Goal: Information Seeking & Learning: Learn about a topic

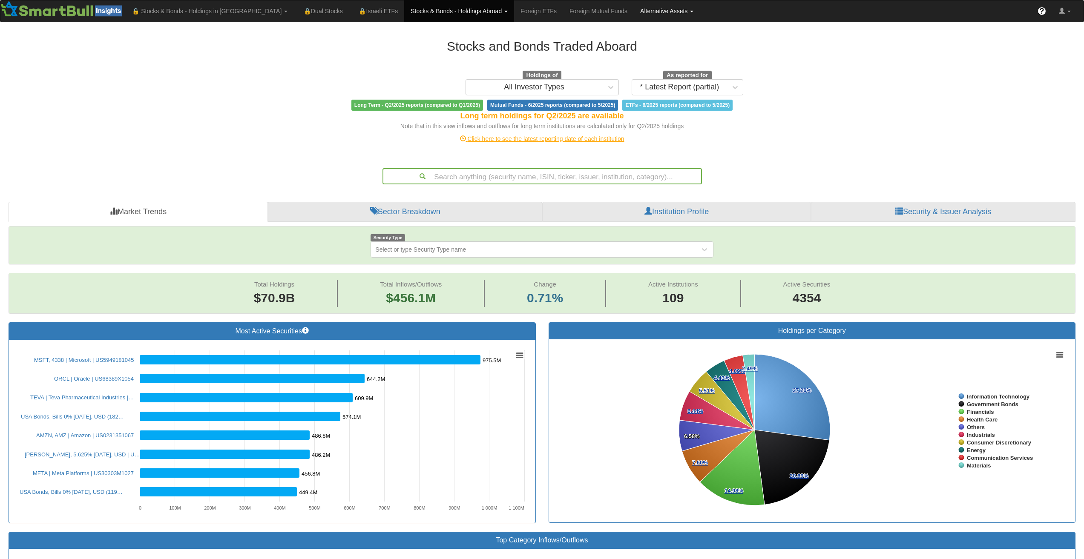
click at [634, 6] on link "Alternative Assets" at bounding box center [667, 10] width 66 height 21
click at [634, 50] on link "All Assets" at bounding box center [678, 51] width 88 height 11
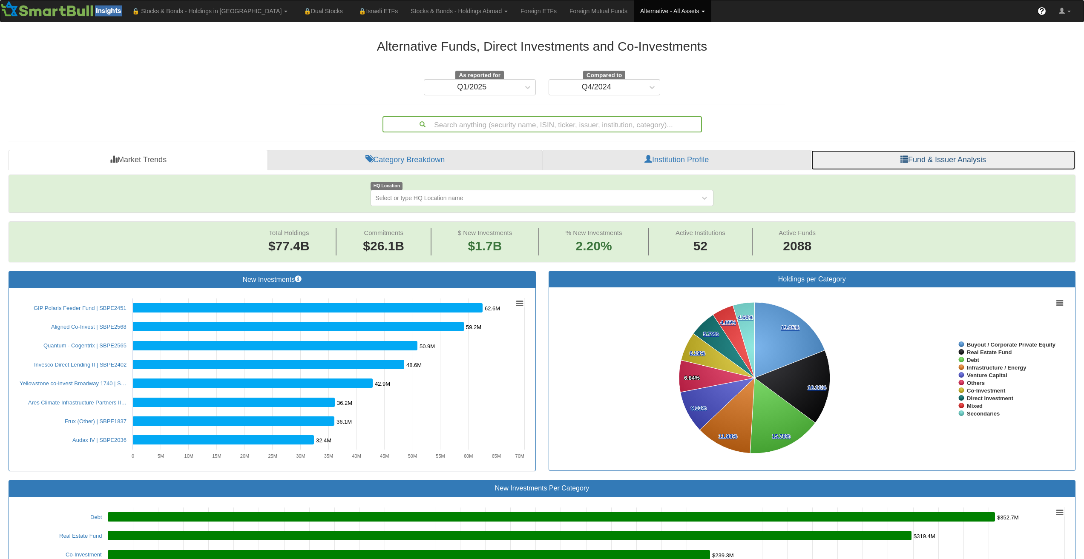
click at [901, 159] on span at bounding box center [905, 159] width 8 height 8
click at [915, 159] on link "Fund & Issuer Analysis" at bounding box center [943, 160] width 265 height 20
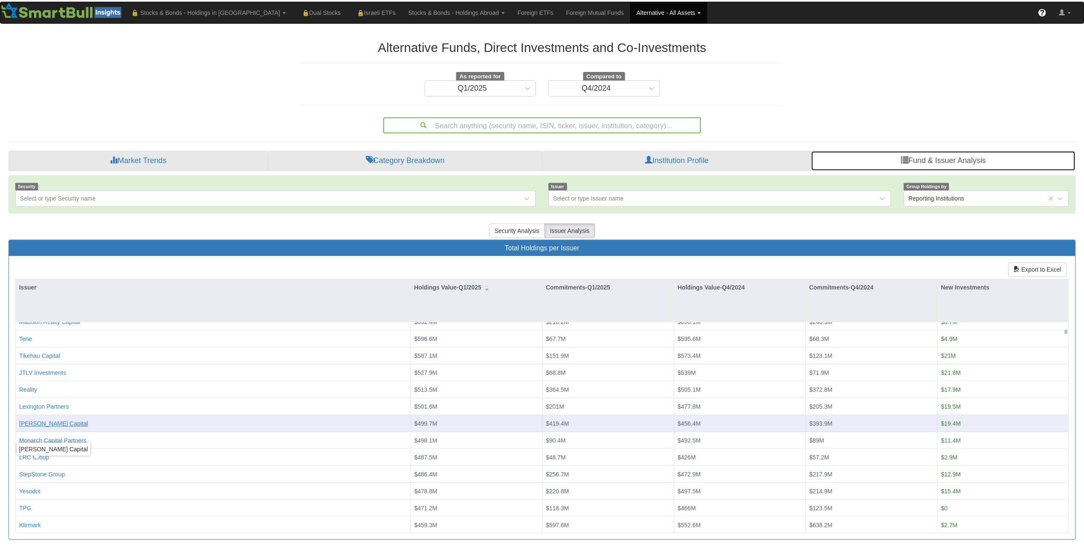
scroll to position [469, 0]
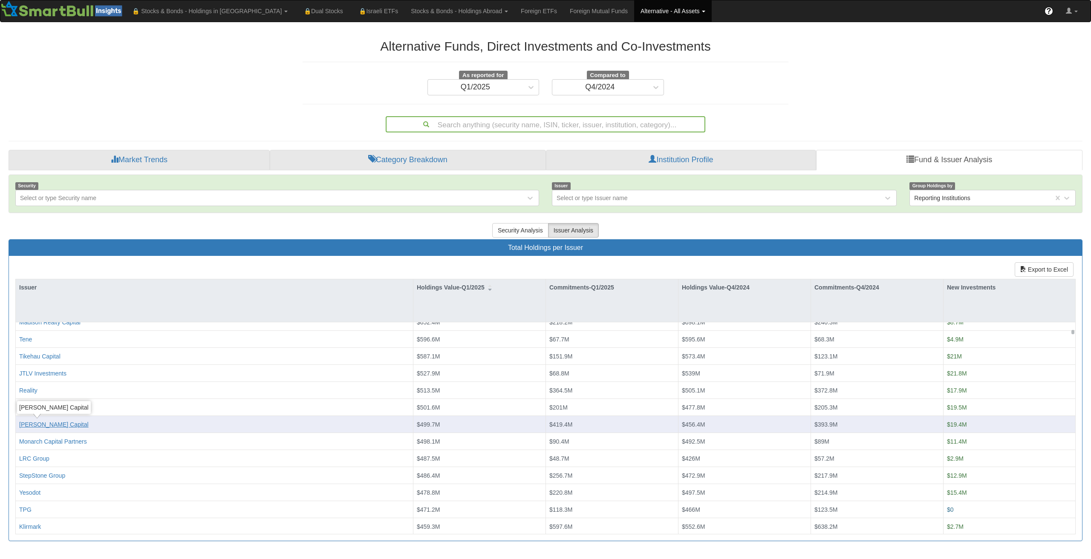
click at [50, 424] on div "[PERSON_NAME] Capital" at bounding box center [53, 424] width 69 height 9
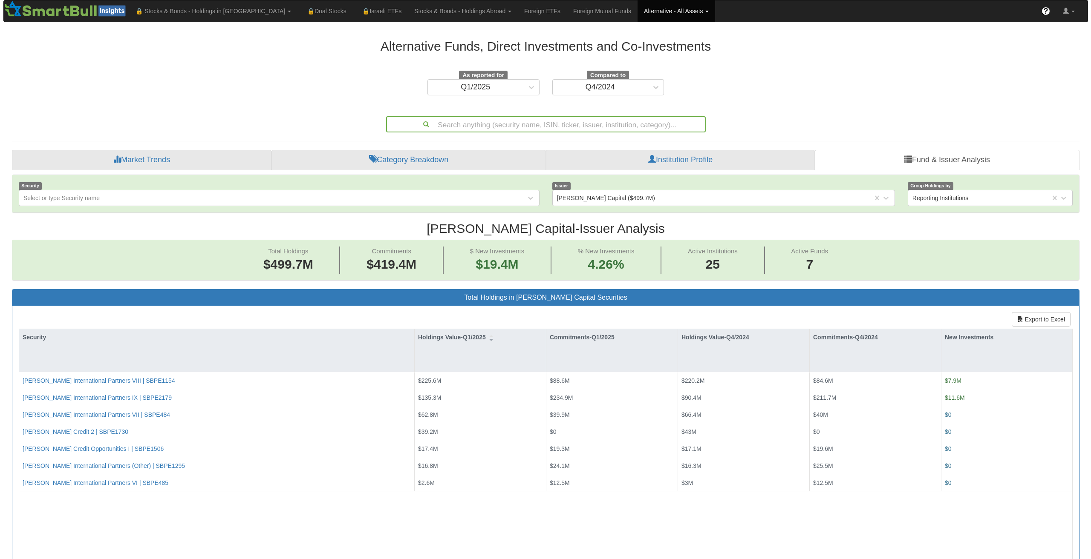
scroll to position [17, 1051]
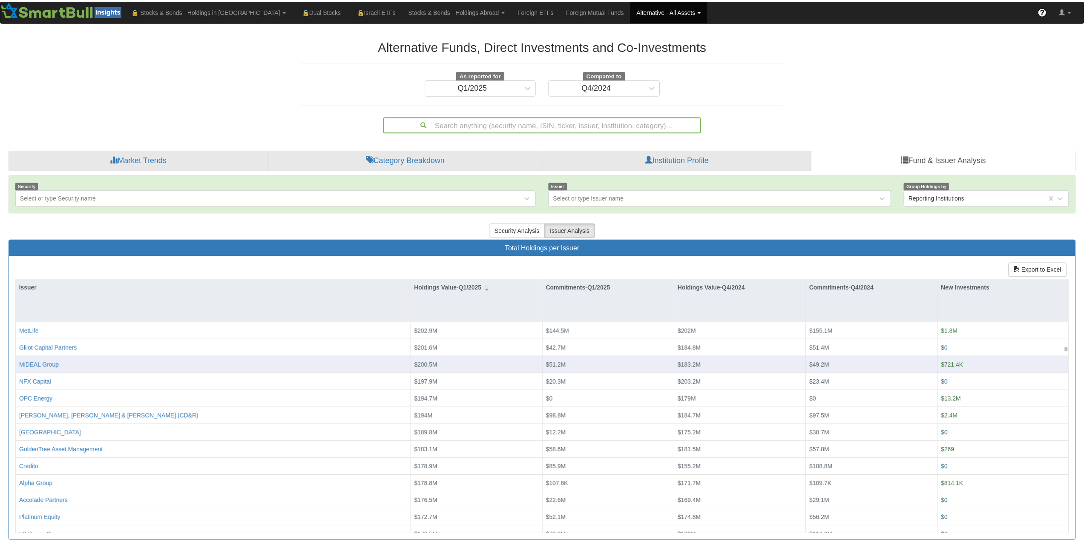
scroll to position [1747, 0]
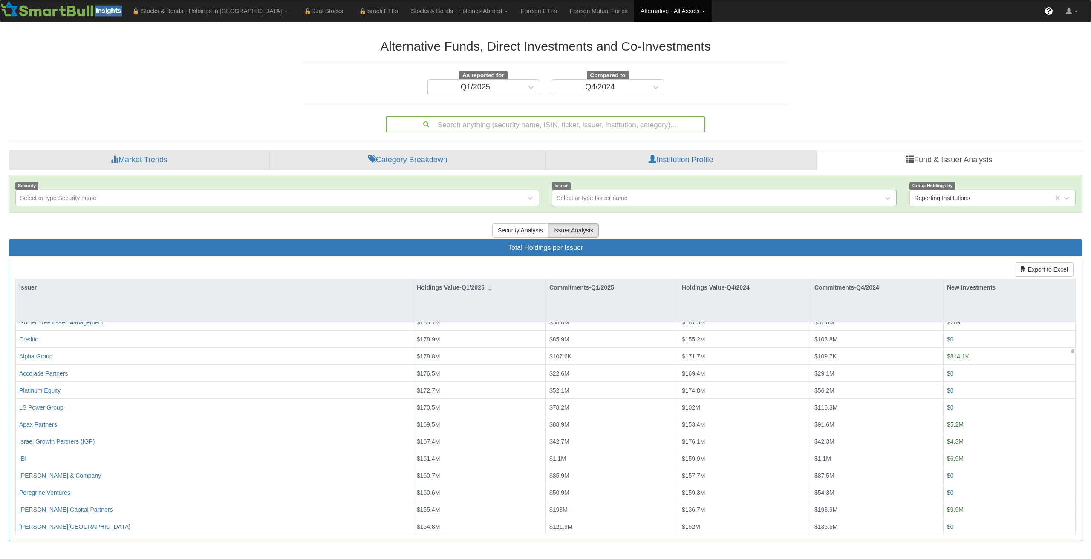
click at [753, 202] on div "Select or type Issuer name" at bounding box center [717, 198] width 331 height 14
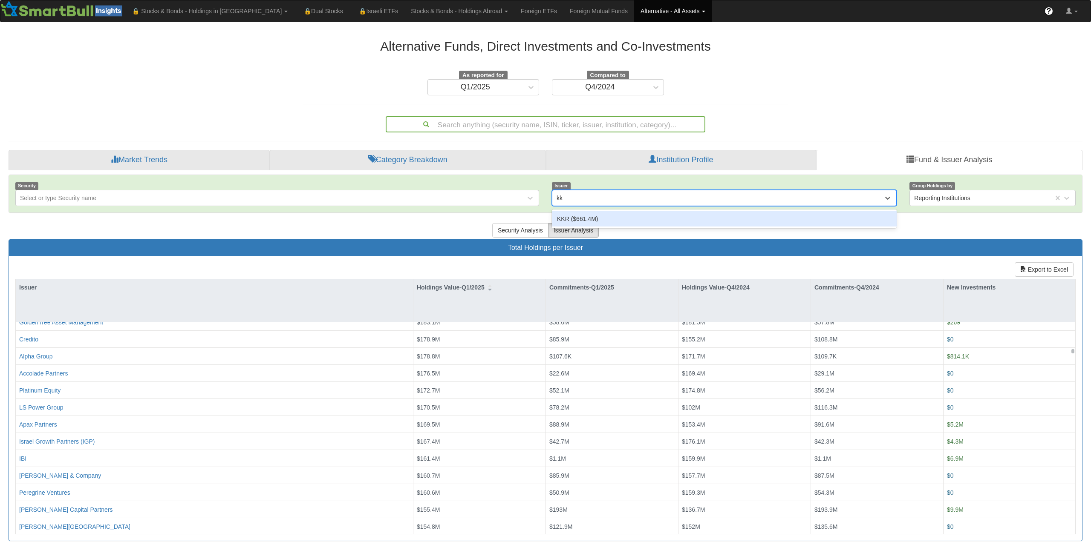
type input "kkr"
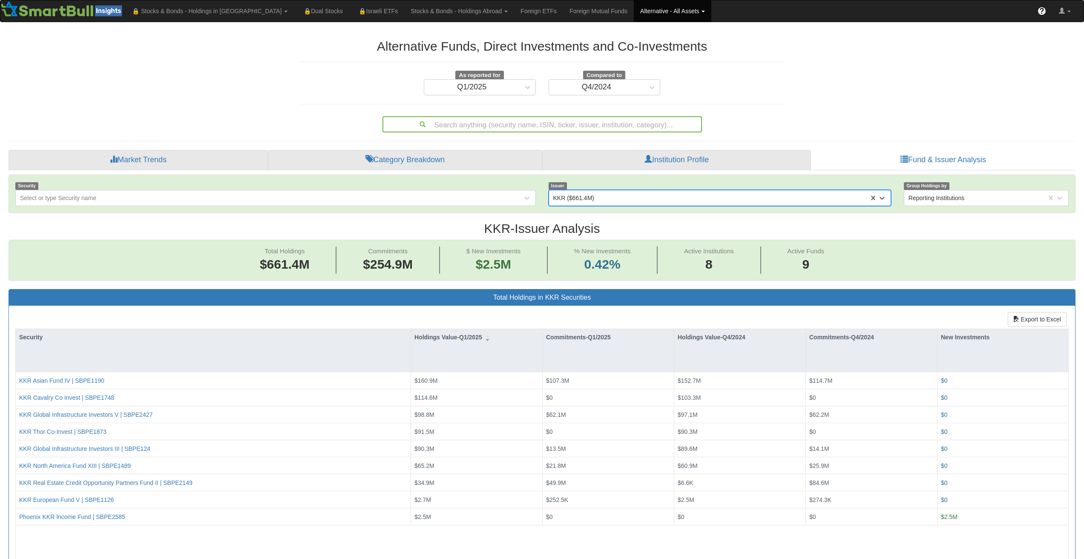
scroll to position [17, 1051]
click at [716, 200] on div "KKR ($661.4M)" at bounding box center [709, 198] width 320 height 14
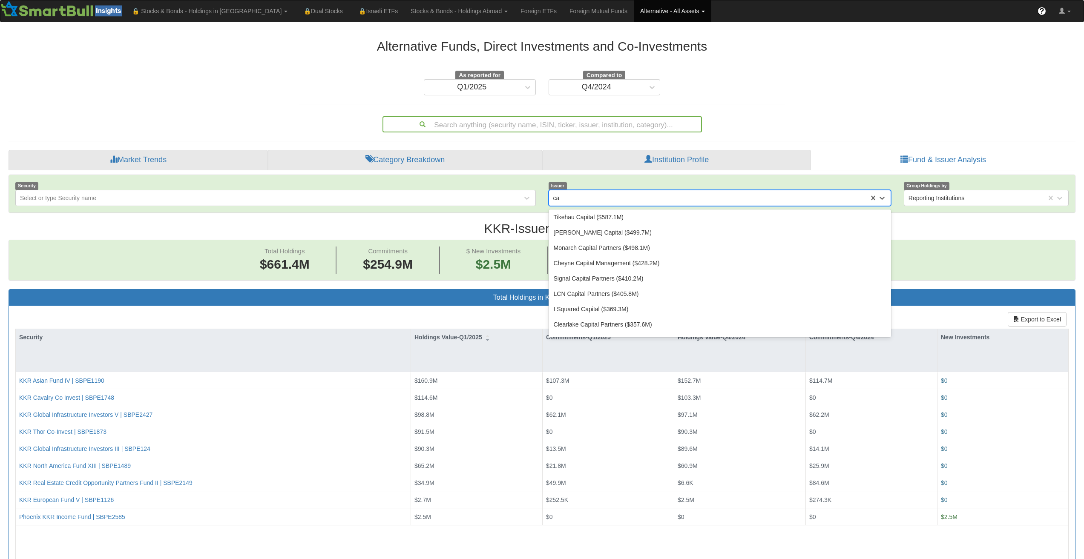
scroll to position [32, 0]
type input "car"
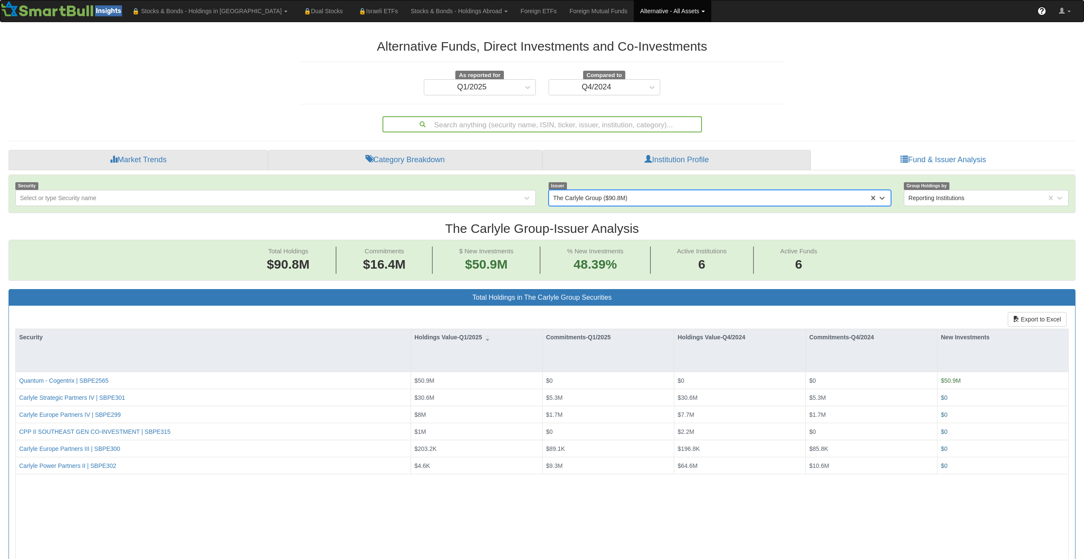
scroll to position [17, 1051]
